Goal: Task Accomplishment & Management: Manage account settings

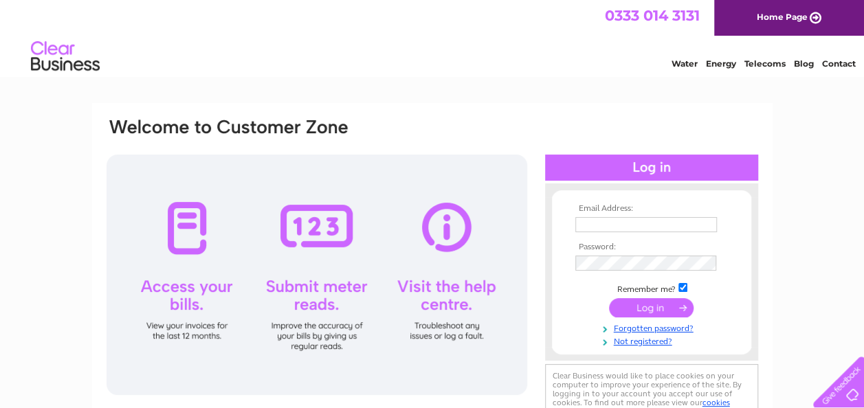
click at [618, 223] on input "text" at bounding box center [646, 224] width 142 height 15
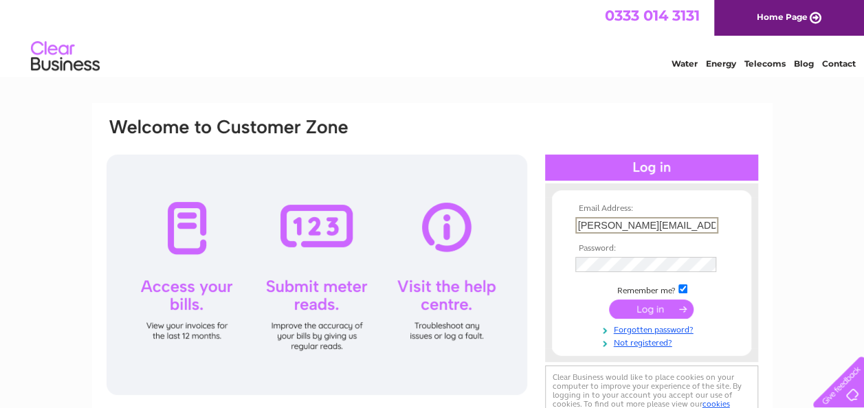
type input "anne@indigops.com"
click at [660, 315] on input "submit" at bounding box center [651, 309] width 85 height 19
click at [650, 308] on input "submit" at bounding box center [651, 307] width 85 height 19
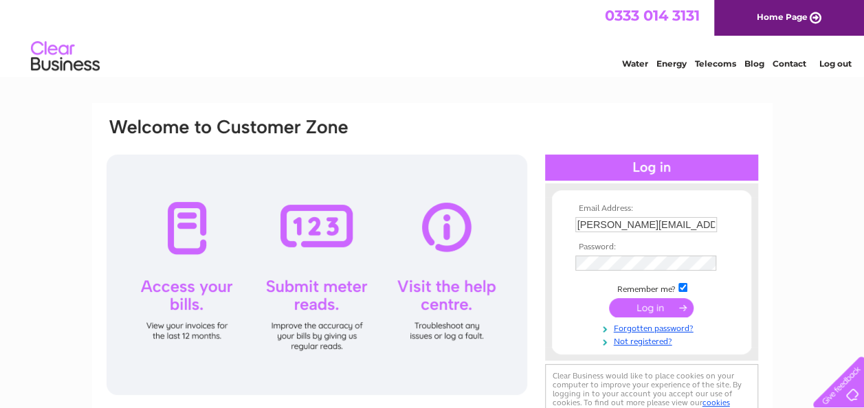
click at [641, 311] on input "submit" at bounding box center [651, 307] width 85 height 19
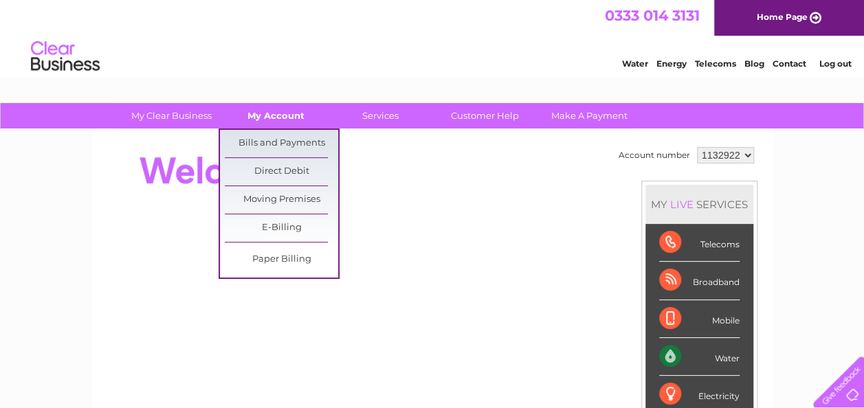
click at [267, 114] on link "My Account" at bounding box center [275, 115] width 113 height 25
click at [274, 136] on link "Bills and Payments" at bounding box center [281, 143] width 113 height 27
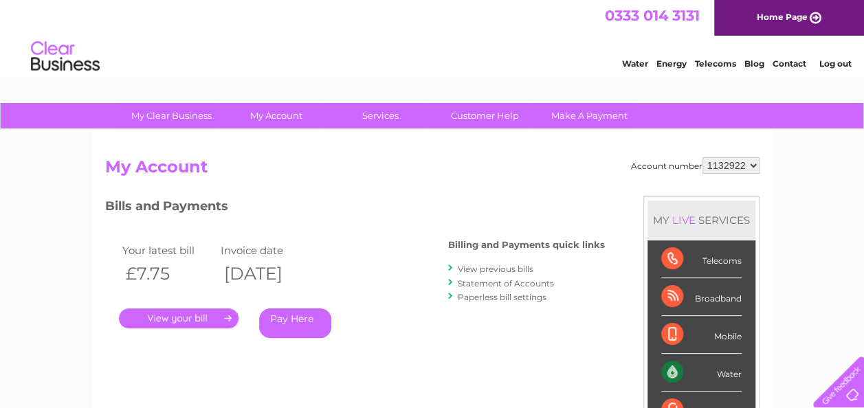
click at [509, 267] on link "View previous bills" at bounding box center [496, 269] width 76 height 10
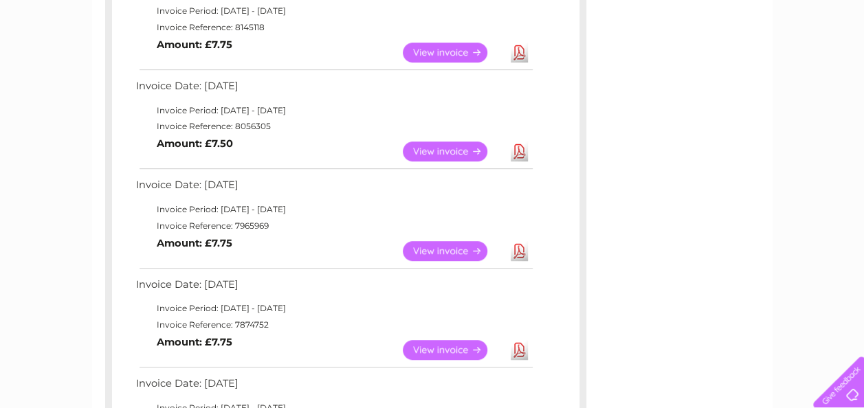
scroll to position [292, 0]
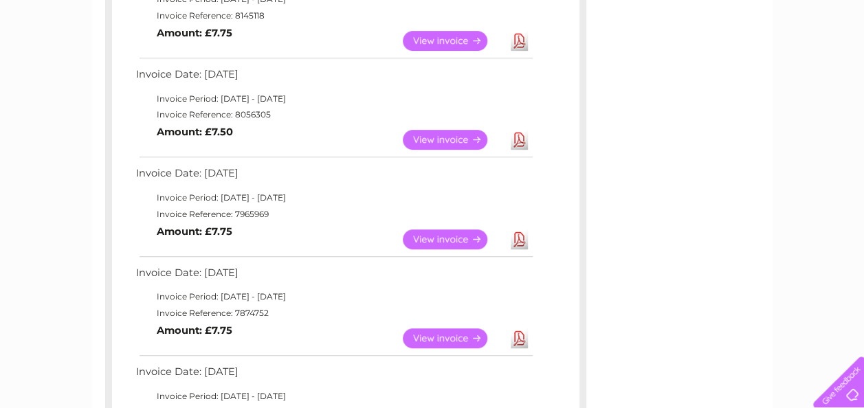
click at [467, 239] on link "View" at bounding box center [453, 240] width 101 height 20
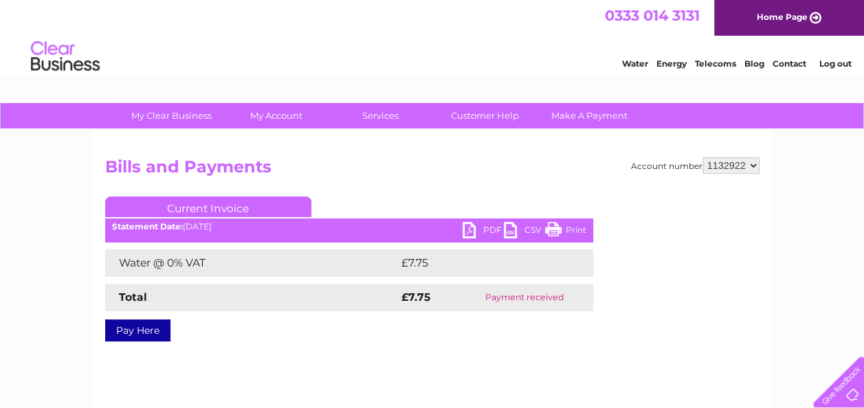
click at [478, 227] on link "PDF" at bounding box center [483, 232] width 41 height 20
